Goal: Check status: Check status

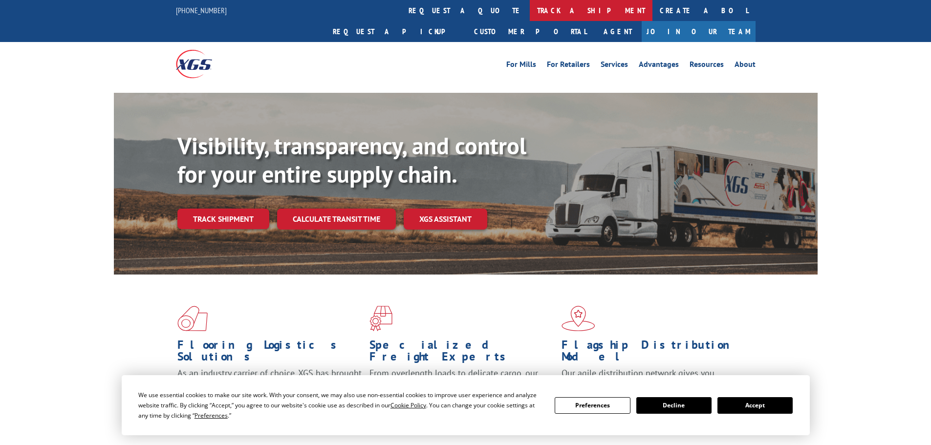
click at [530, 12] on link "track a shipment" at bounding box center [591, 10] width 123 height 21
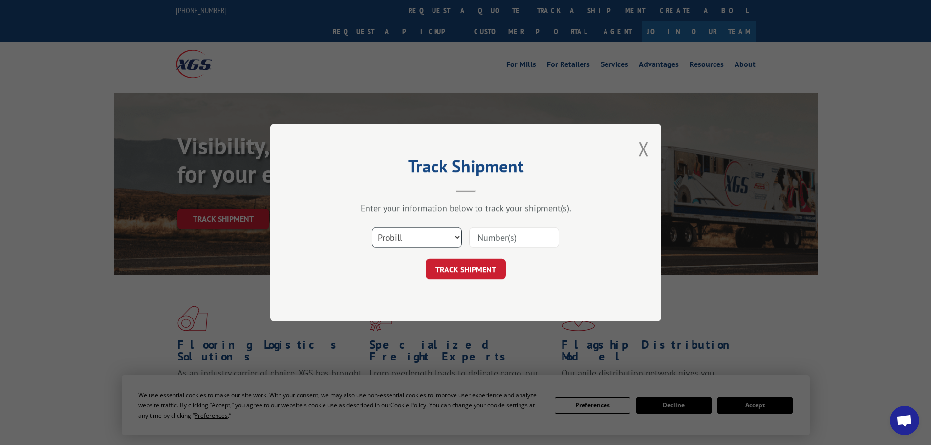
click at [399, 240] on select "Select category... Probill BOL PO" at bounding box center [417, 237] width 90 height 21
select select "bol"
click at [372, 227] on select "Select category... Probill BOL PO" at bounding box center [417, 237] width 90 height 21
click at [482, 235] on input at bounding box center [514, 237] width 90 height 21
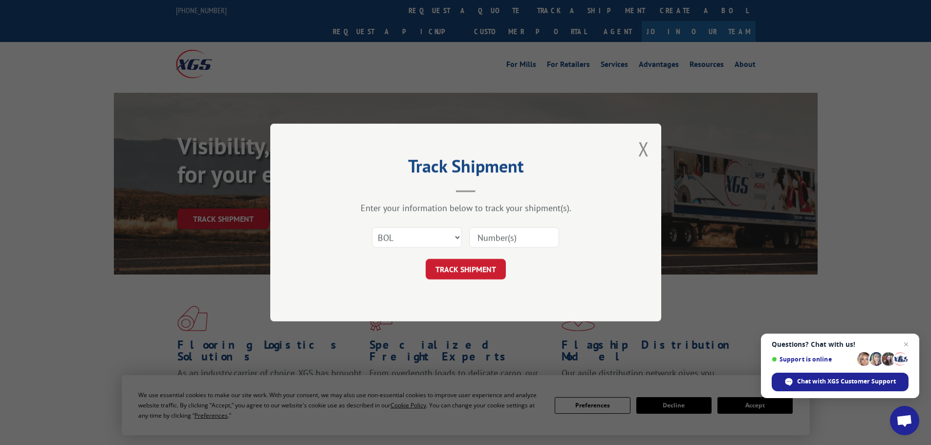
paste input "475029"
type input "475029"
click at [481, 270] on button "TRACK SHIPMENT" at bounding box center [466, 269] width 80 height 21
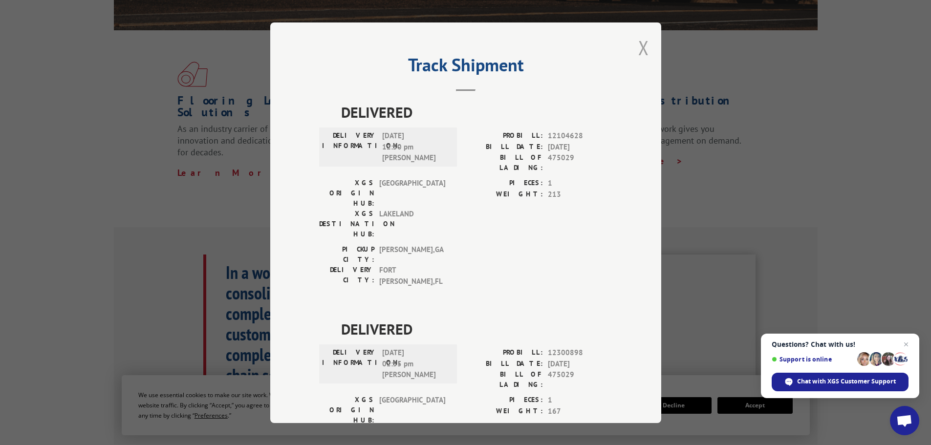
click at [638, 46] on button "Close modal" at bounding box center [643, 48] width 11 height 26
